Goal: Task Accomplishment & Management: Use online tool/utility

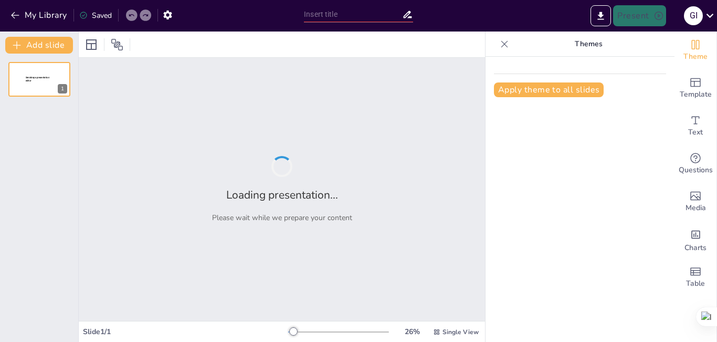
type input "New Sendsteps"
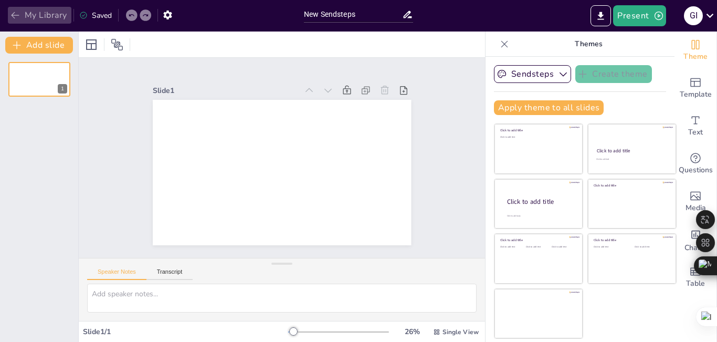
click at [25, 16] on button "My Library" at bounding box center [39, 15] width 63 height 17
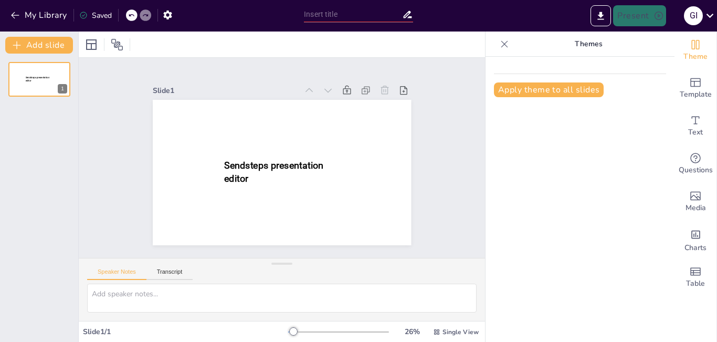
type input "Diseño de Tareas de Aprendizaje: Propuestas para el Contexto del Aula"
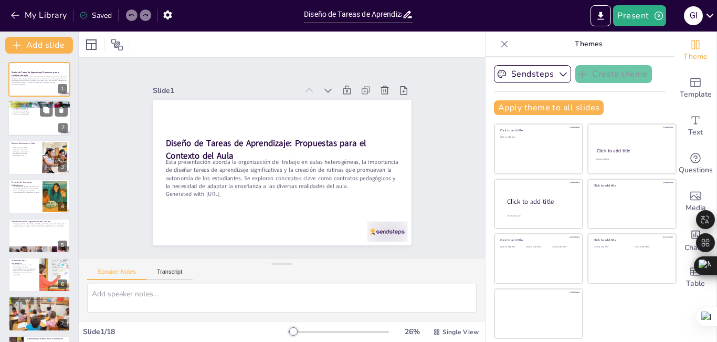
checkbox input "true"
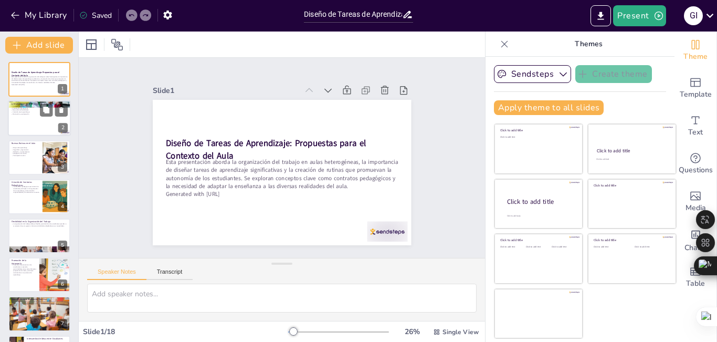
click at [27, 127] on div at bounding box center [39, 119] width 63 height 36
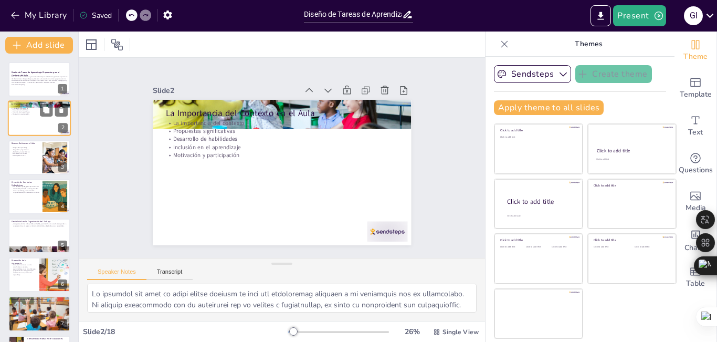
checkbox input "true"
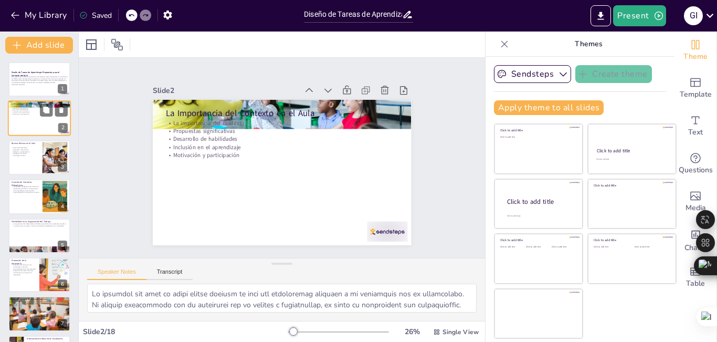
type textarea "Lo ipsumdol sit amet co adipi elitse doeiusm te inci utl etdoloremag aliquaen a…"
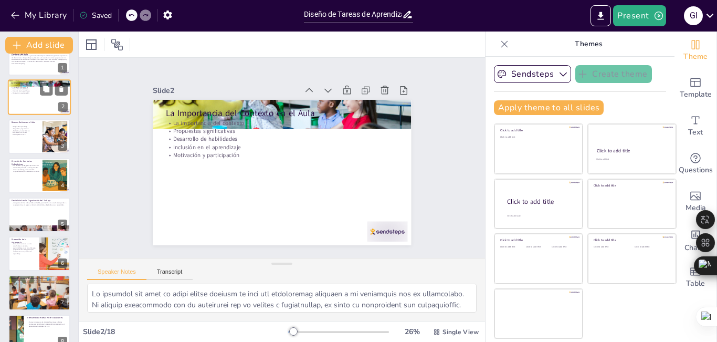
checkbox input "true"
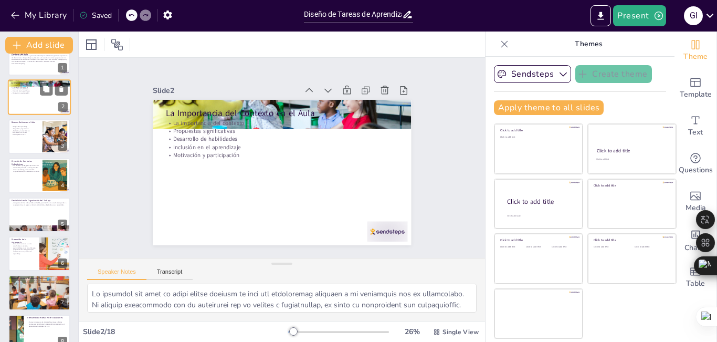
checkbox input "true"
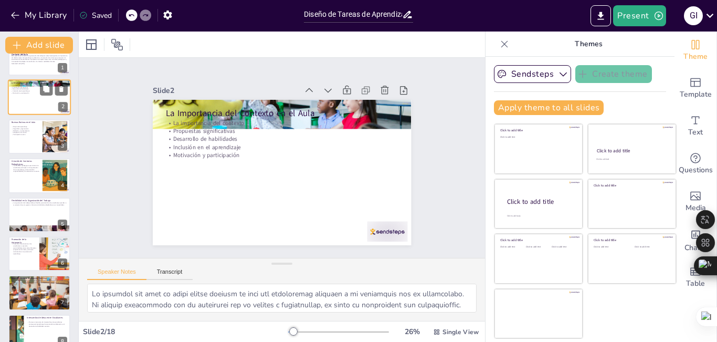
checkbox input "true"
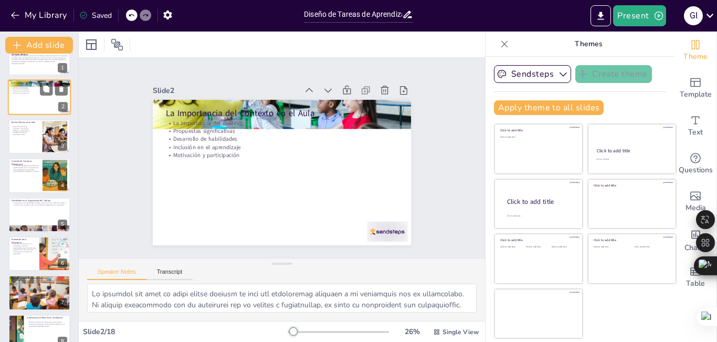
scroll to position [42, 0]
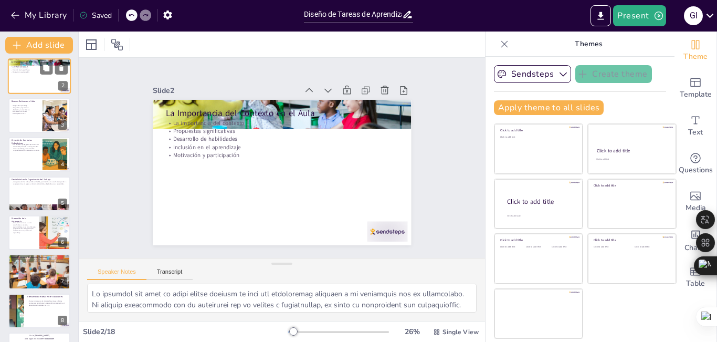
click at [27, 127] on div at bounding box center [39, 115] width 62 height 35
checkbox input "true"
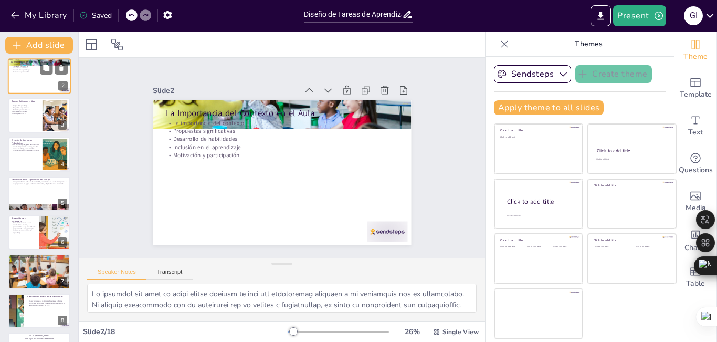
checkbox input "true"
type textarea "Lor ipsumd sitamet con adipiscing elit seddoei te incididuntu. La etdolorema al…"
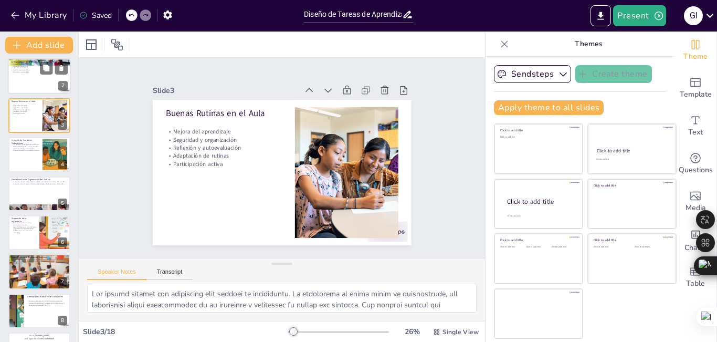
scroll to position [0, 0]
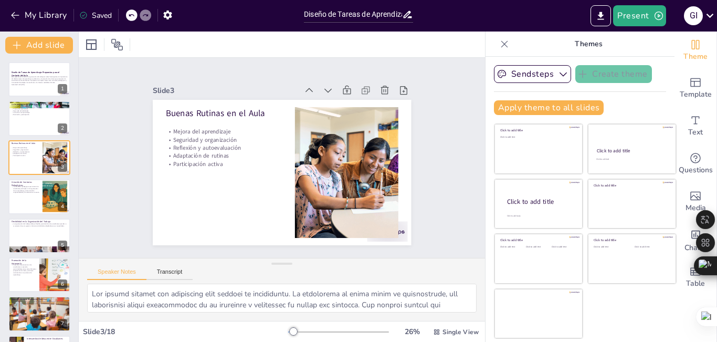
checkbox input "true"
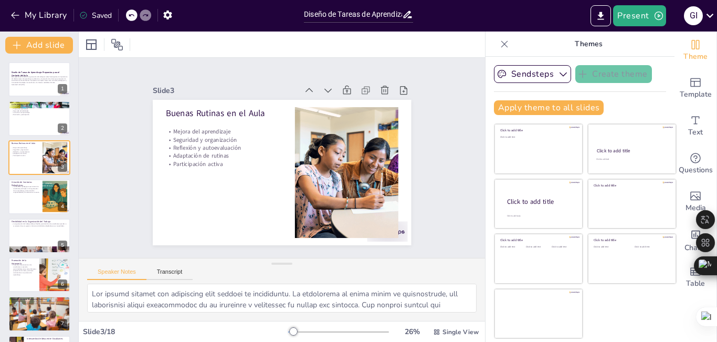
checkbox input "true"
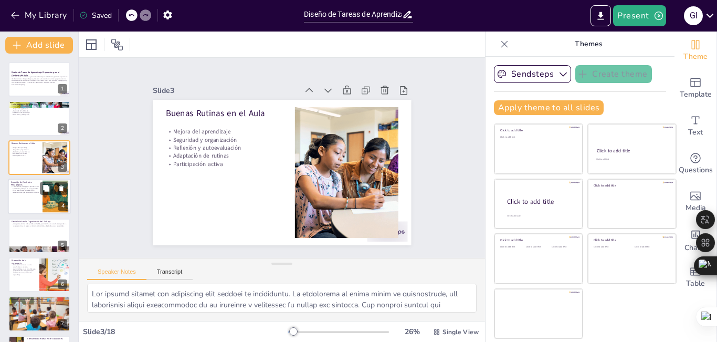
checkbox input "true"
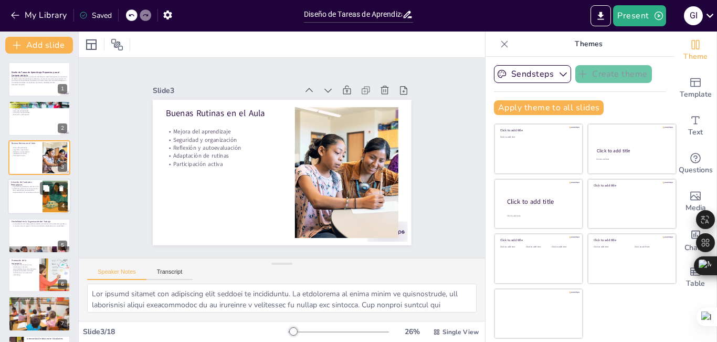
checkbox input "true"
click at [24, 196] on div at bounding box center [39, 196] width 63 height 36
checkbox input "true"
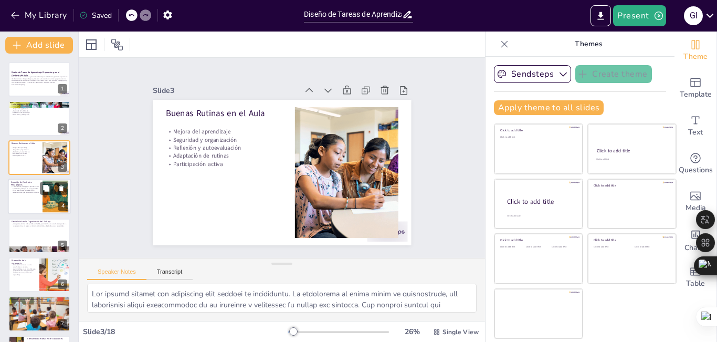
checkbox input "true"
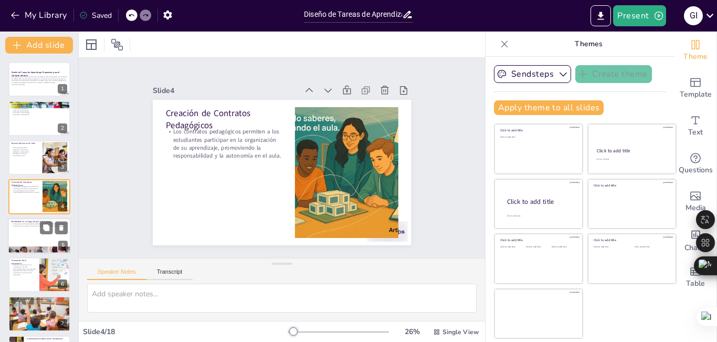
checkbox input "true"
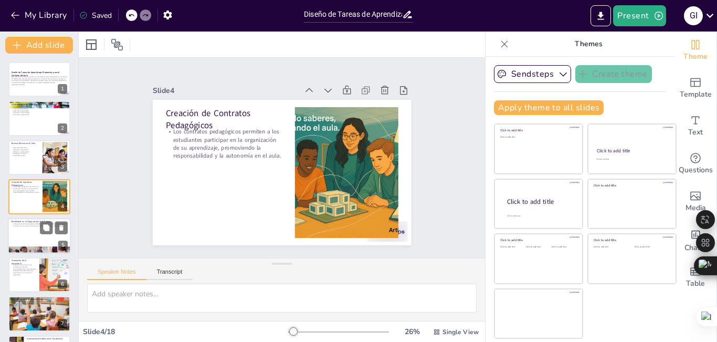
checkbox input "true"
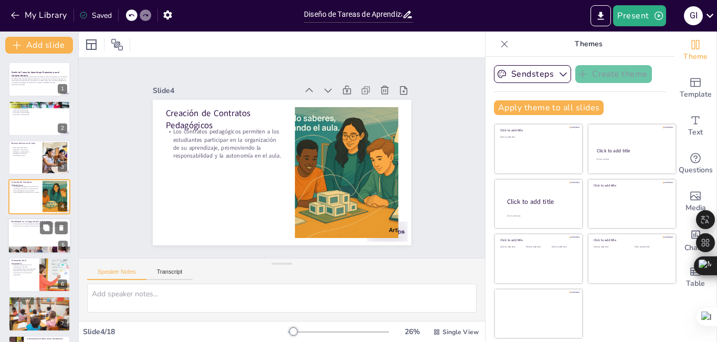
checkbox input "true"
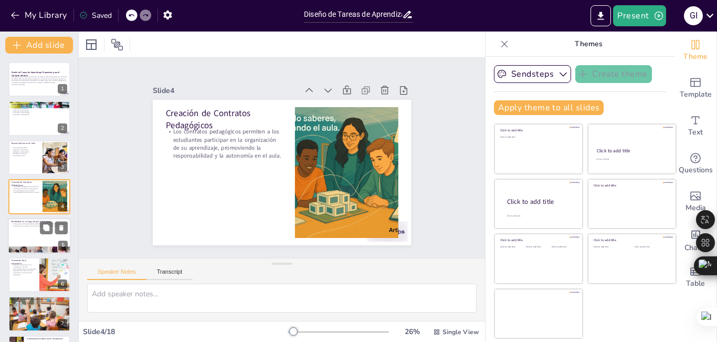
checkbox input "true"
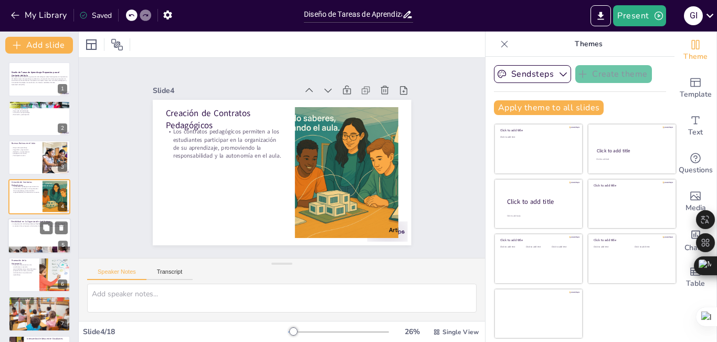
click at [22, 237] on div at bounding box center [39, 236] width 63 height 36
checkbox input "true"
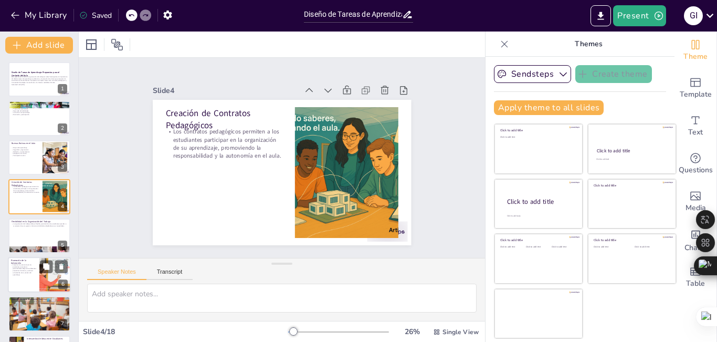
checkbox input "true"
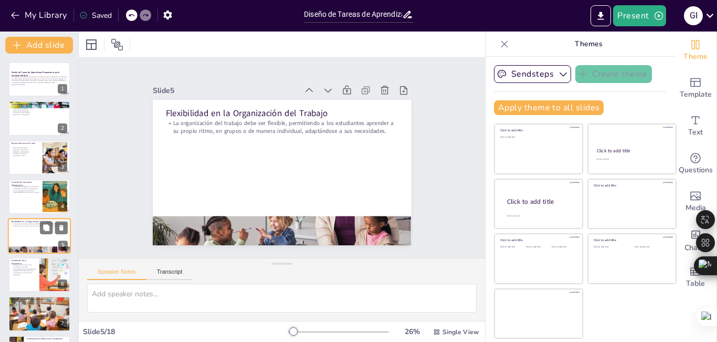
checkbox input "true"
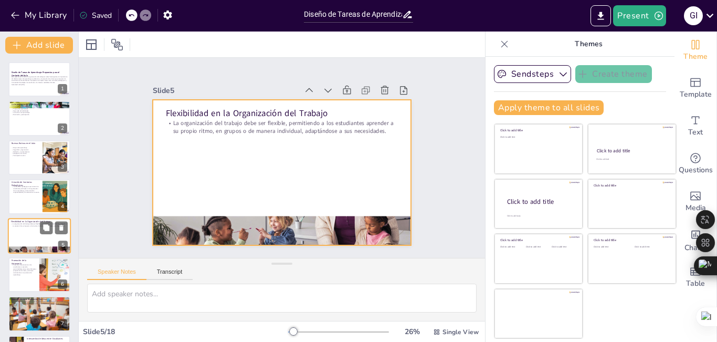
scroll to position [38, 0]
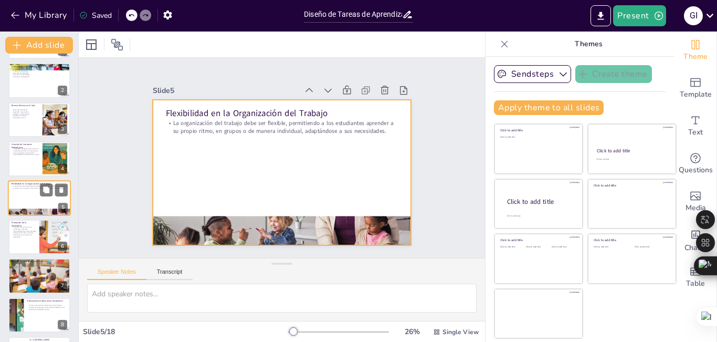
checkbox input "true"
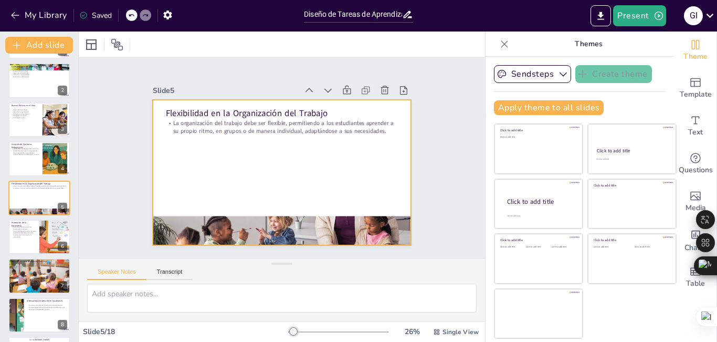
checkbox input "true"
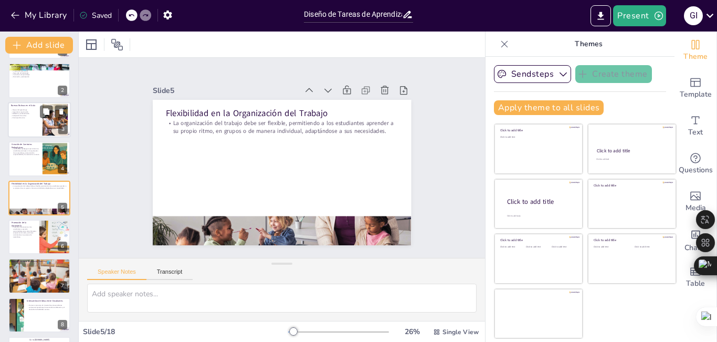
checkbox input "true"
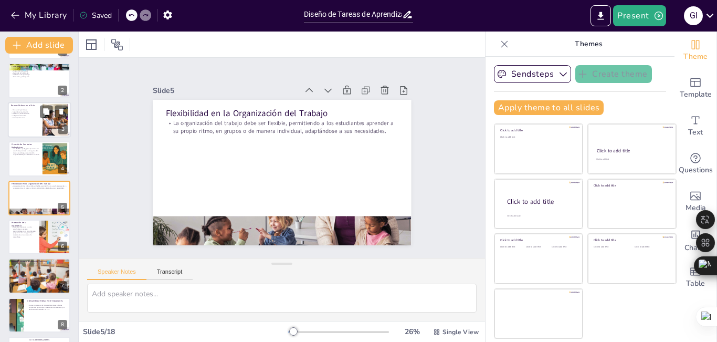
checkbox input "true"
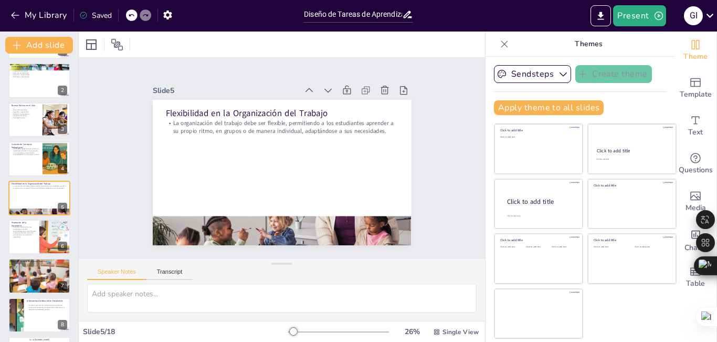
checkbox input "true"
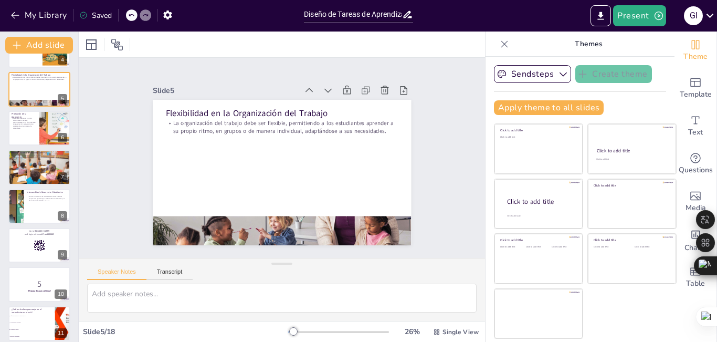
scroll to position [155, 0]
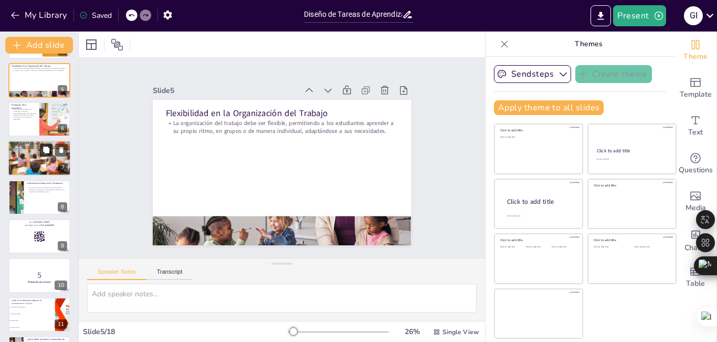
click at [45, 152] on icon at bounding box center [46, 149] width 6 height 6
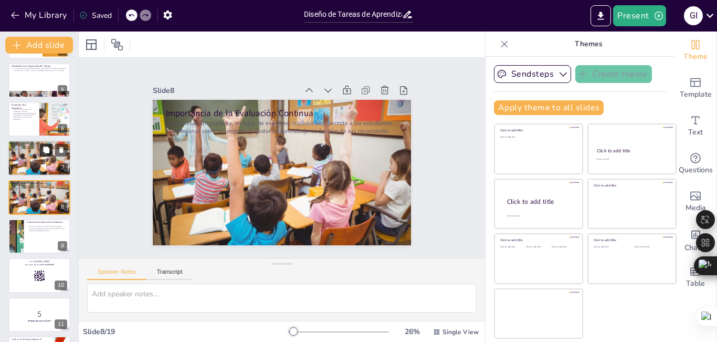
scroll to position [155, 0]
checkbox input "true"
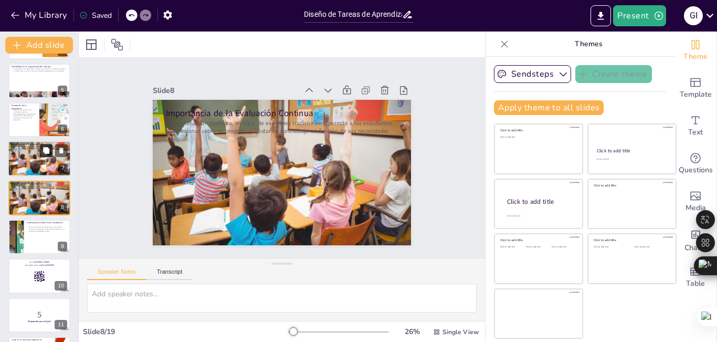
checkbox input "true"
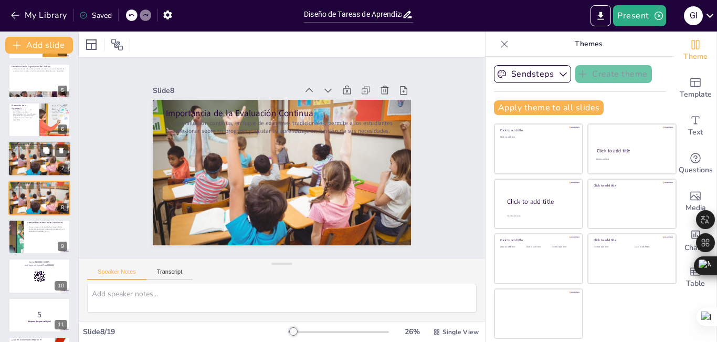
checkbox input "true"
click at [42, 175] on div at bounding box center [39, 158] width 63 height 42
checkbox input "true"
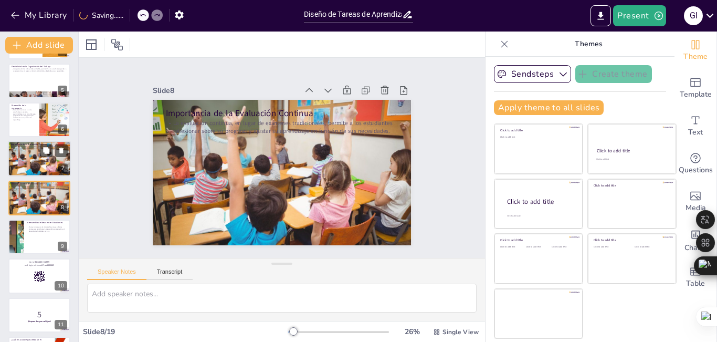
checkbox input "true"
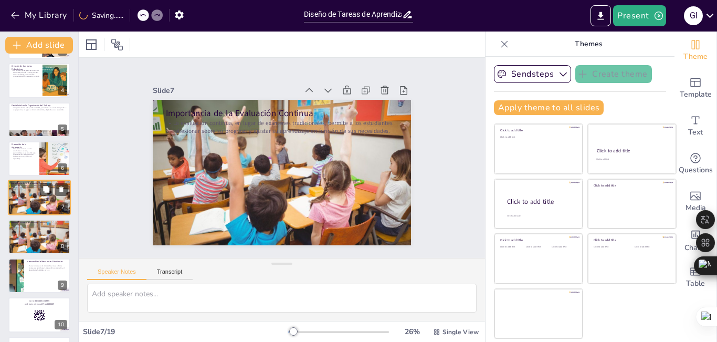
checkbox input "true"
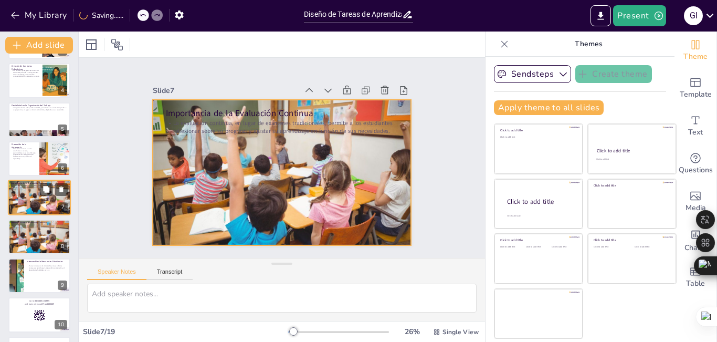
checkbox input "true"
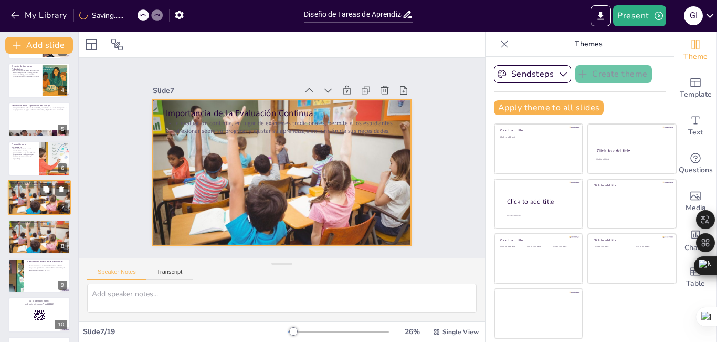
click at [39, 192] on div at bounding box center [39, 197] width 63 height 42
checkbox input "true"
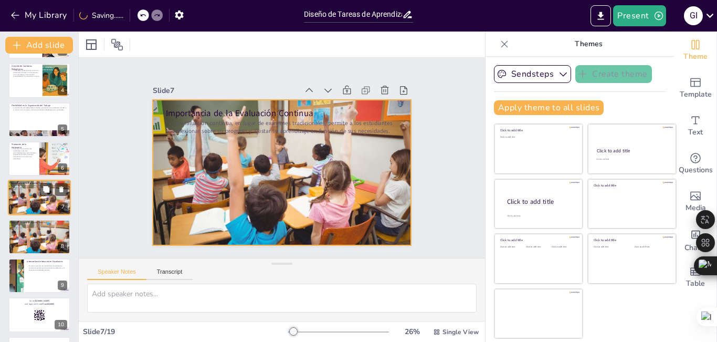
checkbox input "true"
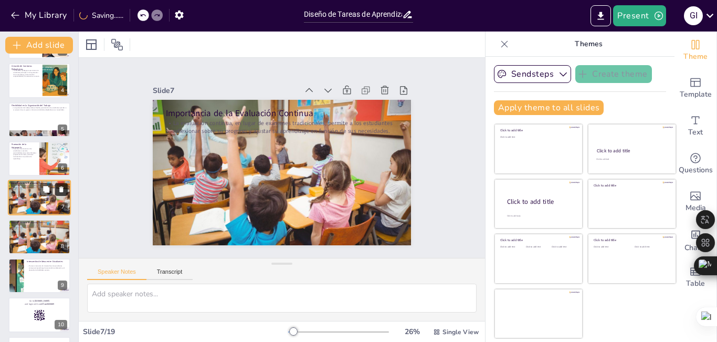
checkbox input "true"
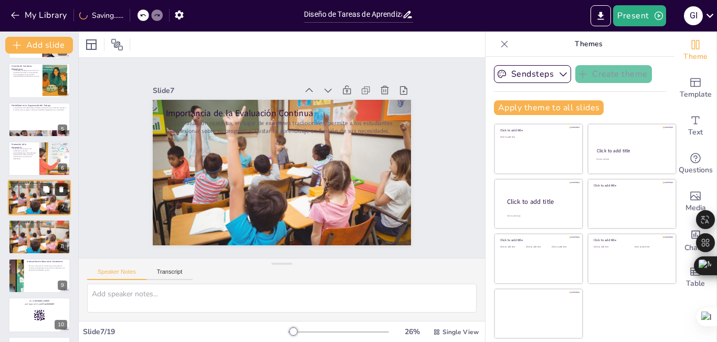
checkbox input "true"
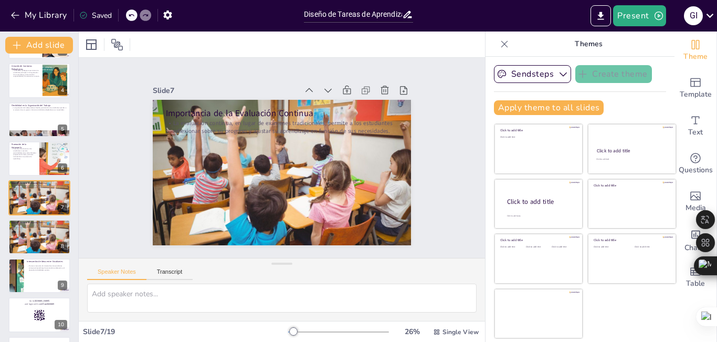
checkbox input "true"
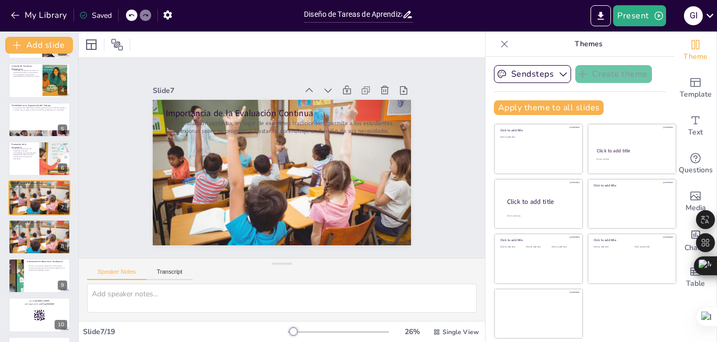
checkbox input "true"
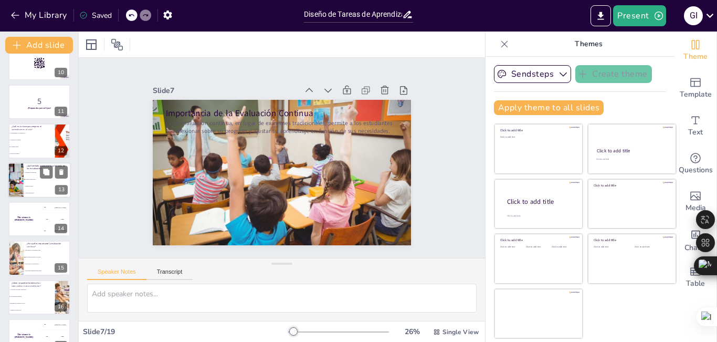
checkbox input "true"
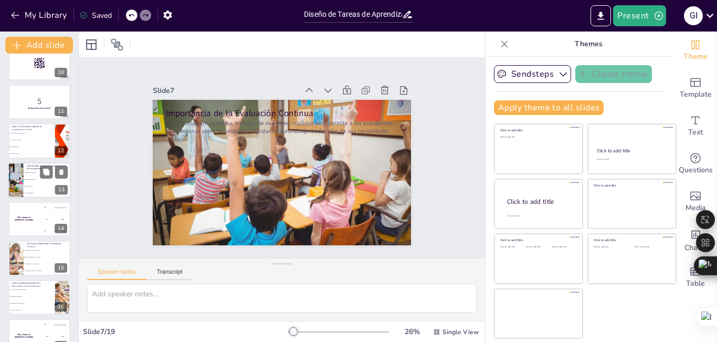
checkbox input "true"
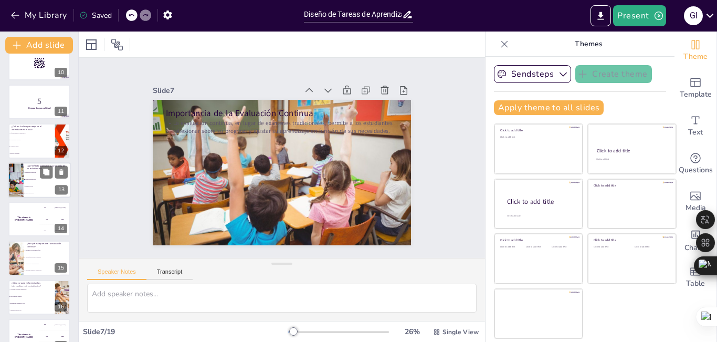
checkbox input "true"
click at [22, 179] on div at bounding box center [15, 180] width 47 height 36
type textarea "La respuesta correcta es "Contratos pedagógicos", como se menciona en la diapos…"
checkbox input "true"
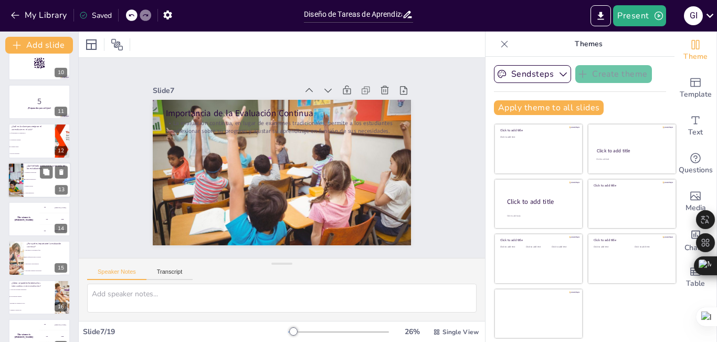
checkbox input "true"
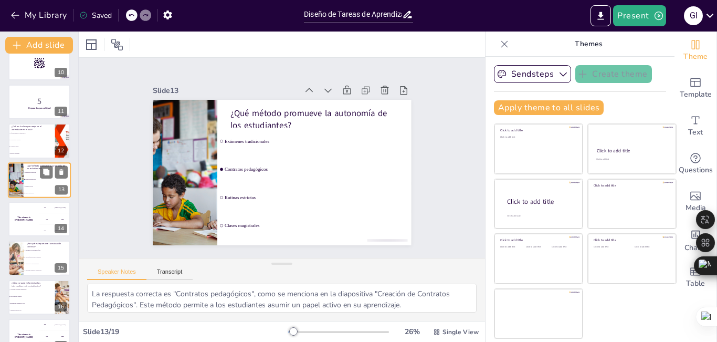
scroll to position [350, 0]
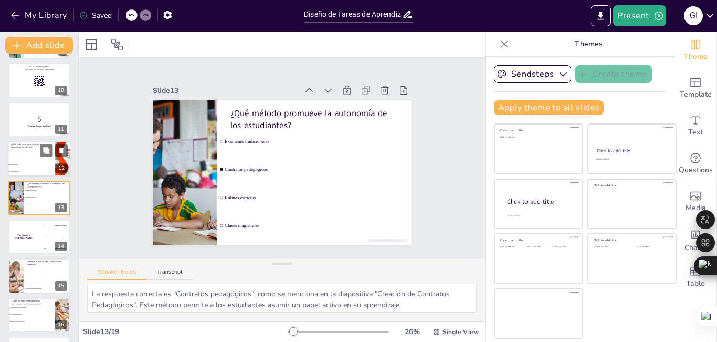
checkbox input "true"
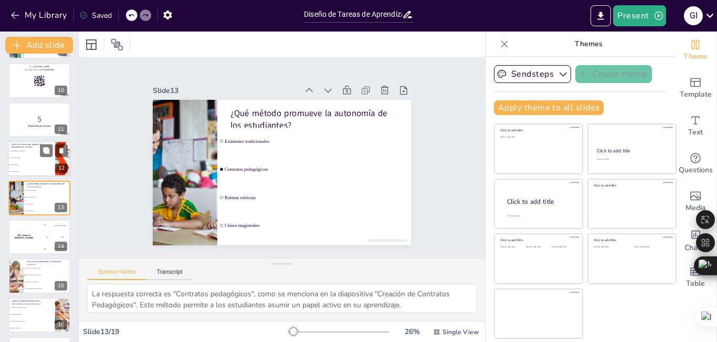
checkbox input "true"
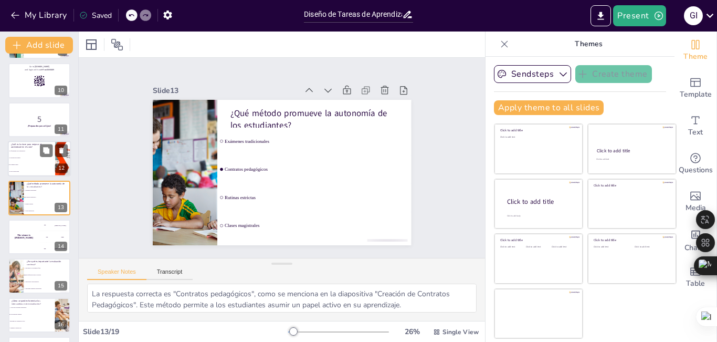
checkbox input "true"
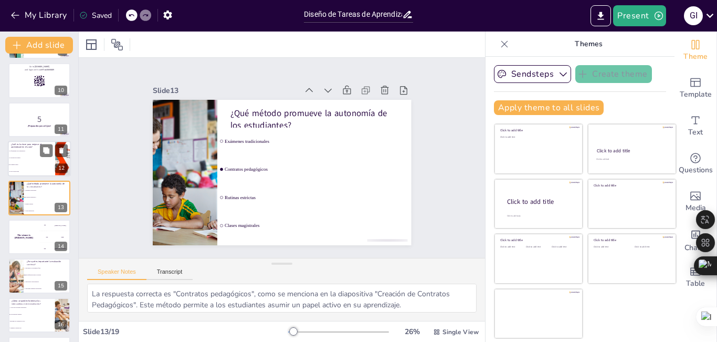
checkbox input "true"
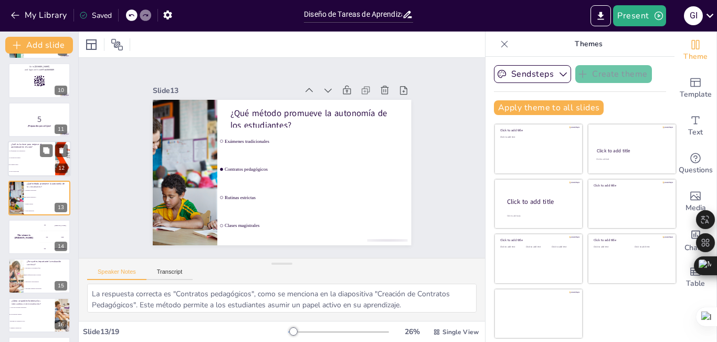
checkbox input "true"
click at [30, 158] on li "La evaluación continua" at bounding box center [31, 158] width 47 height 7
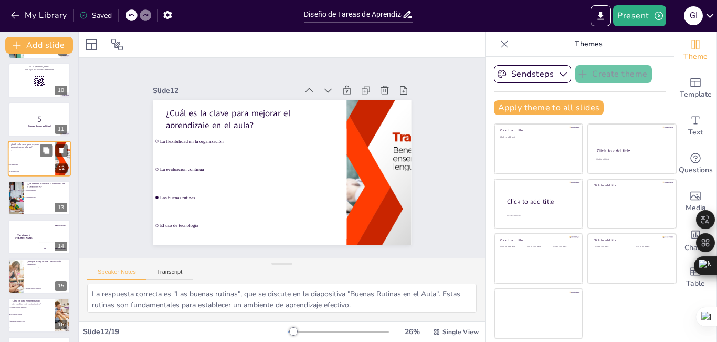
scroll to position [311, 0]
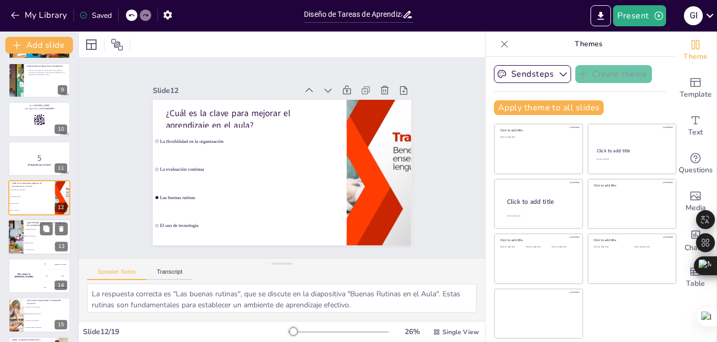
click at [33, 237] on li "Contratos pedagógicos" at bounding box center [47, 235] width 47 height 7
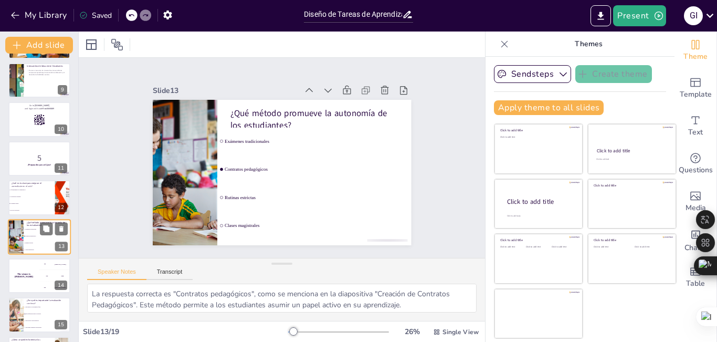
scroll to position [350, 0]
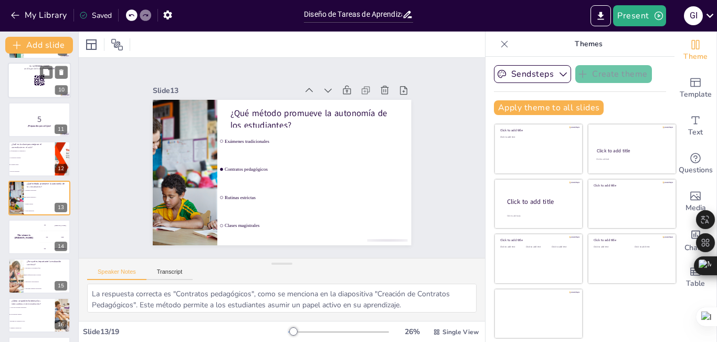
click at [27, 78] on div at bounding box center [39, 81] width 63 height 36
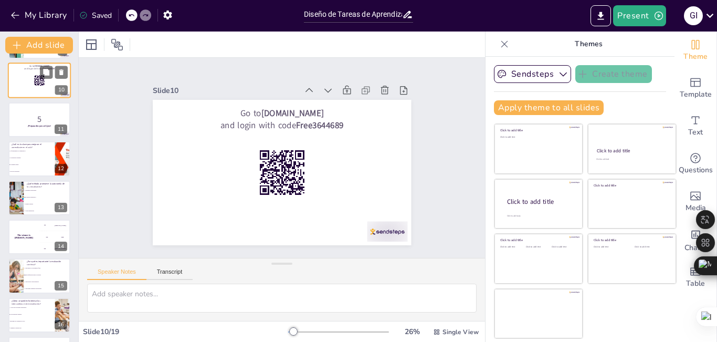
scroll to position [233, 0]
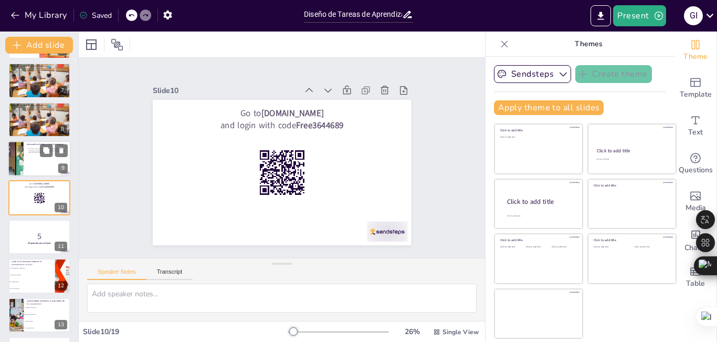
click at [35, 148] on p "Promover momentos de intercambio entre estudiantes enriquece el aprendizaje, fa…" at bounding box center [47, 150] width 41 height 6
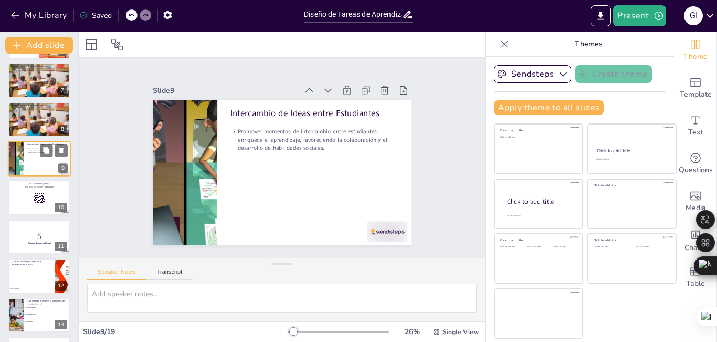
scroll to position [194, 0]
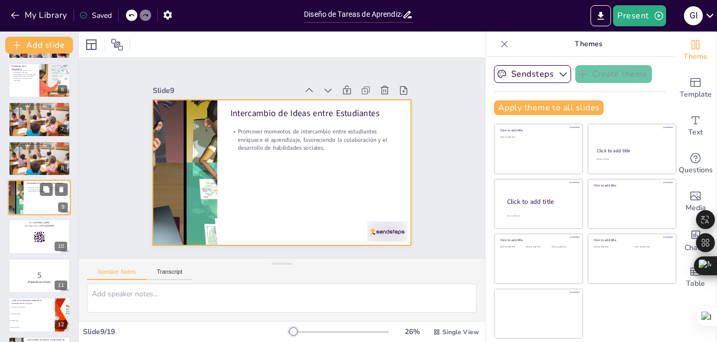
click at [38, 199] on div at bounding box center [39, 197] width 63 height 36
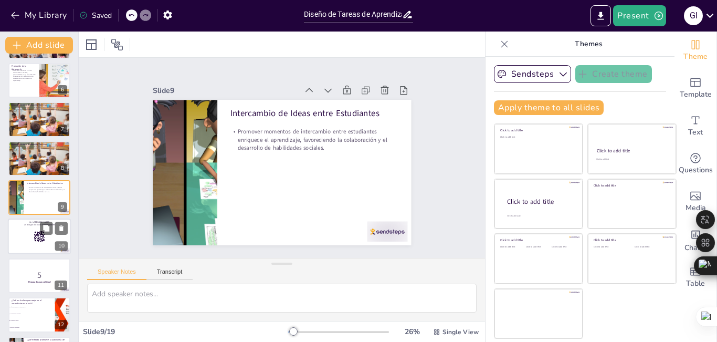
click at [38, 229] on div at bounding box center [39, 237] width 63 height 36
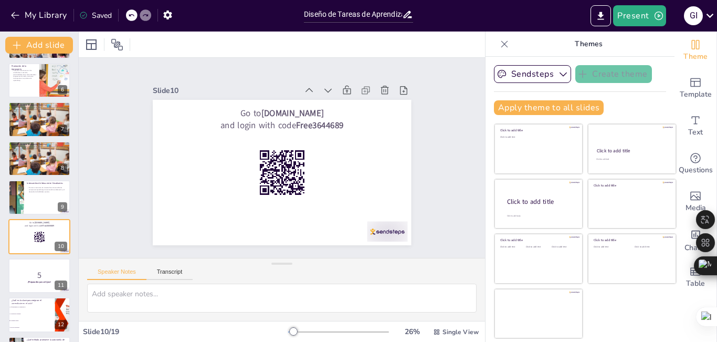
scroll to position [233, 0]
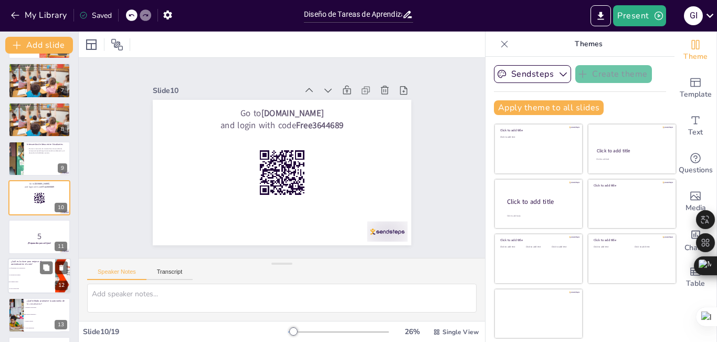
click at [35, 265] on li "La flexibilidad en la organización" at bounding box center [31, 267] width 47 height 7
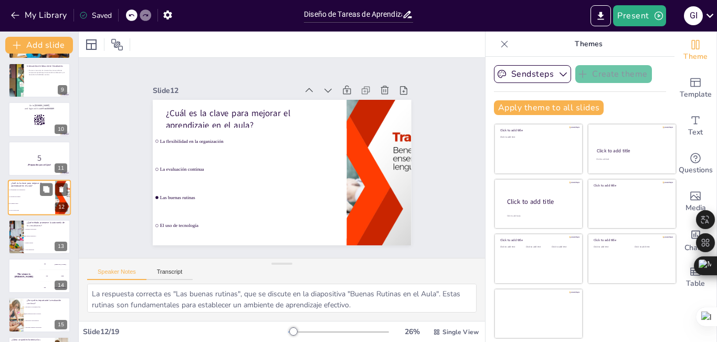
scroll to position [332, 0]
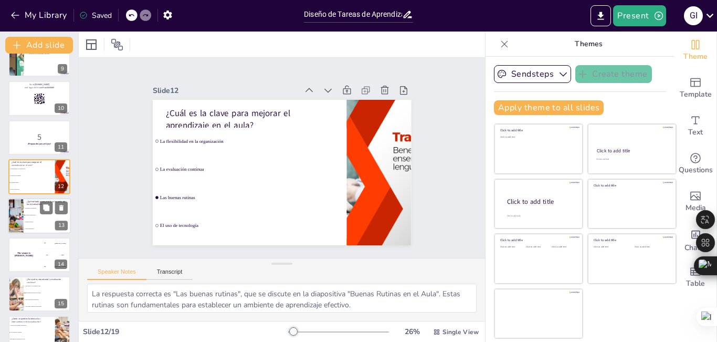
click at [31, 219] on li "Rutinas estrictas" at bounding box center [47, 221] width 47 height 7
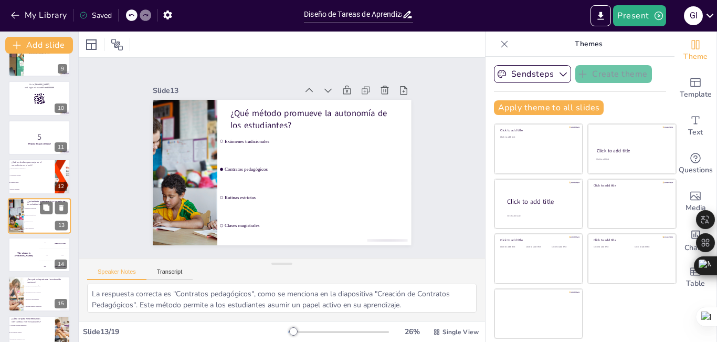
scroll to position [350, 0]
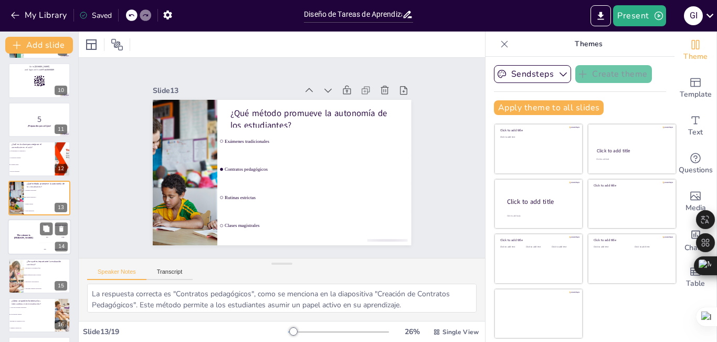
click at [26, 246] on div "The winner is [PERSON_NAME]" at bounding box center [23, 237] width 31 height 36
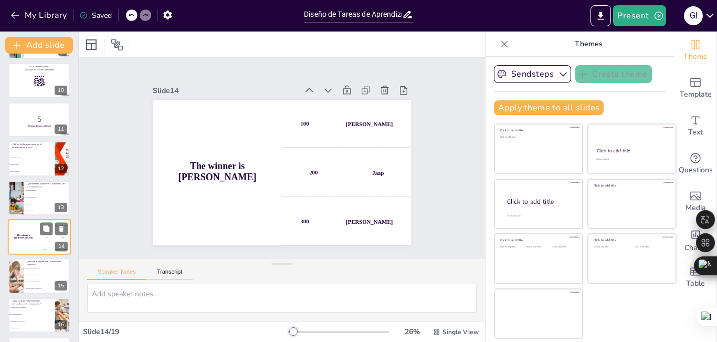
scroll to position [389, 0]
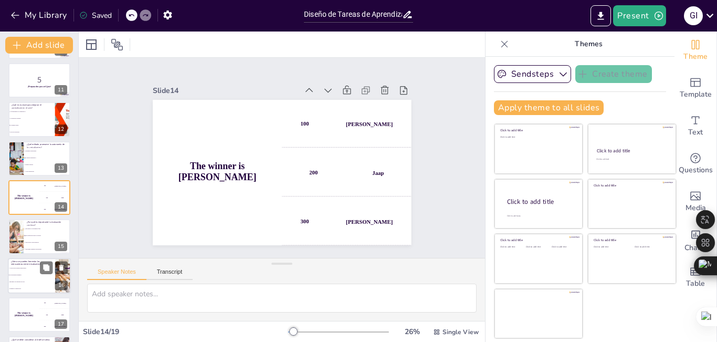
click at [26, 268] on span "A través de actividades individuales" at bounding box center [31, 268] width 45 height 2
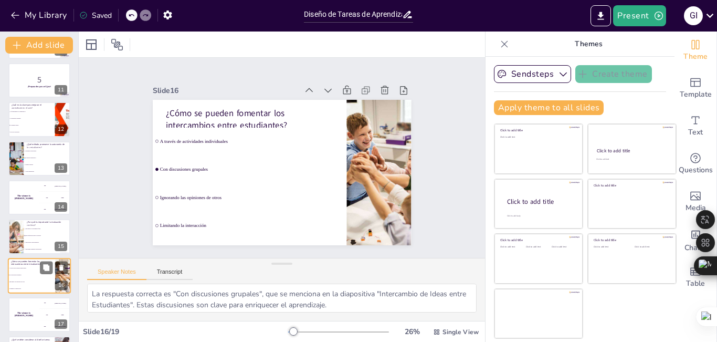
scroll to position [466, 0]
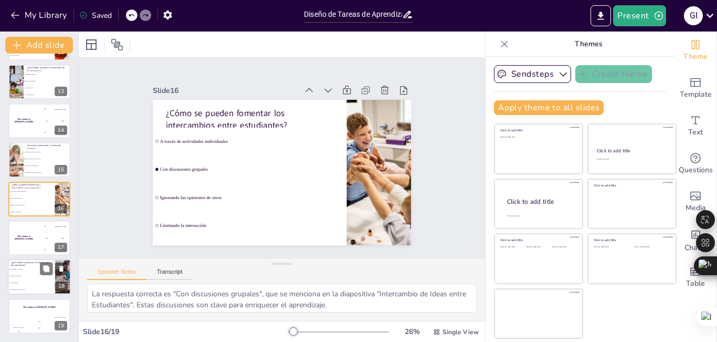
click at [39, 264] on p "¿Qué se debe considerar al diseñar tareas de aprendizaje?" at bounding box center [31, 264] width 41 height 6
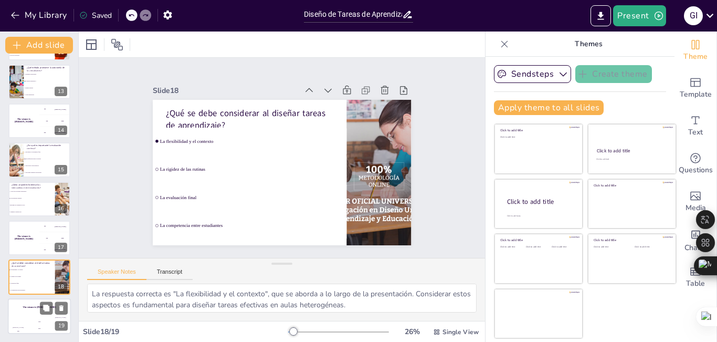
click at [29, 301] on div "The winner is [PERSON_NAME]" at bounding box center [39, 307] width 63 height 18
